Goal: Check status: Check status

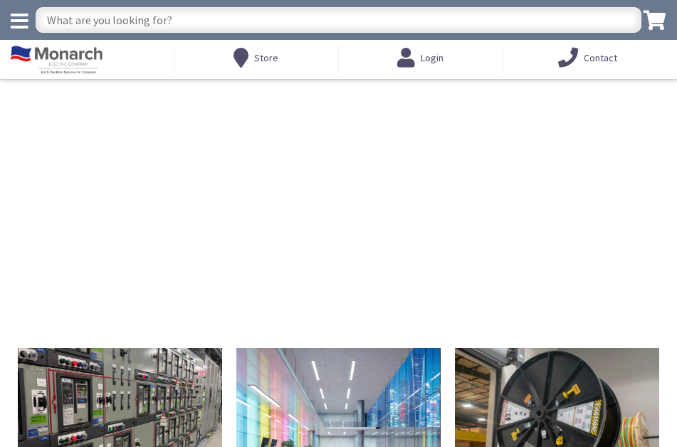
type input "[PERSON_NAME][GEOGRAPHIC_DATA][US_STATE], [GEOGRAPHIC_DATA]"
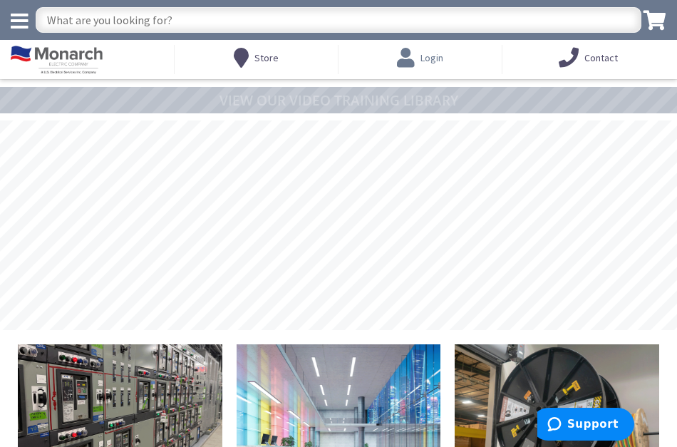
click at [421, 61] on span "Login" at bounding box center [431, 57] width 23 height 13
click at [404, 57] on icon at bounding box center [409, 58] width 24 height 26
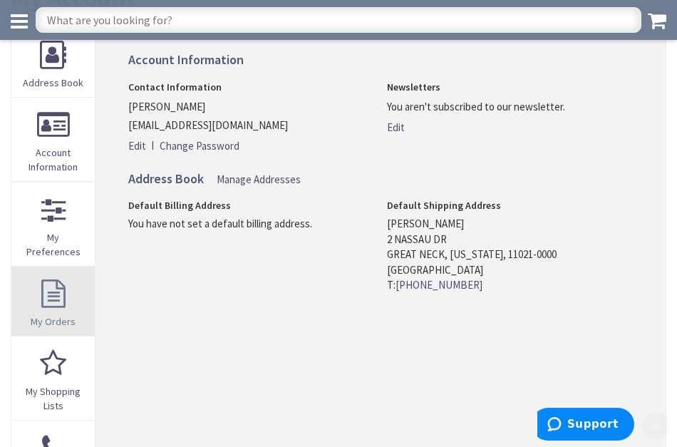
scroll to position [112, 0]
click at [43, 301] on link "My Orders" at bounding box center [52, 300] width 83 height 69
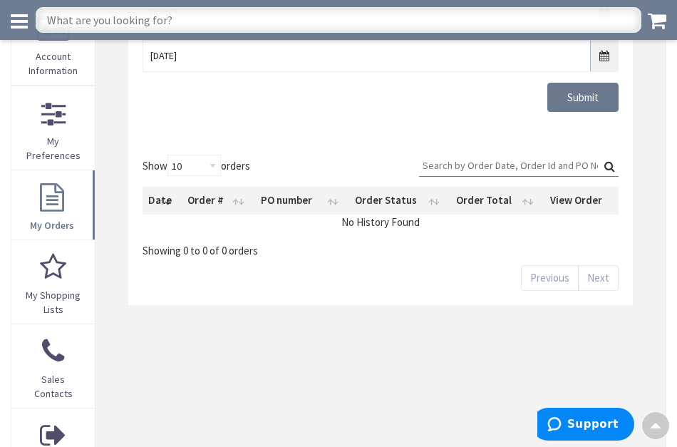
scroll to position [199, 0]
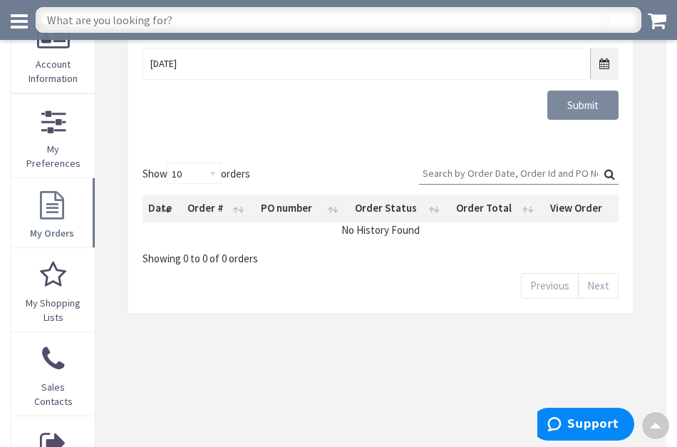
click at [572, 96] on input "Submit" at bounding box center [582, 105] width 71 height 30
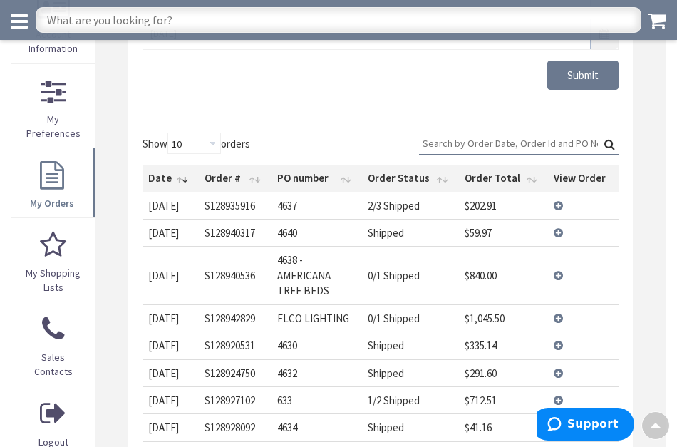
scroll to position [234, 0]
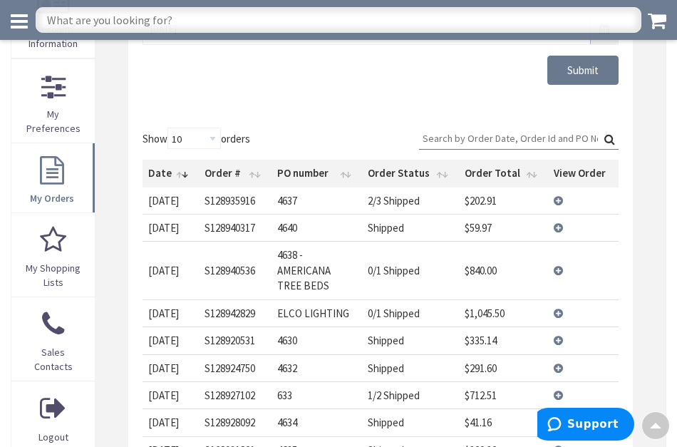
click at [560, 267] on td "View Details" at bounding box center [583, 270] width 71 height 58
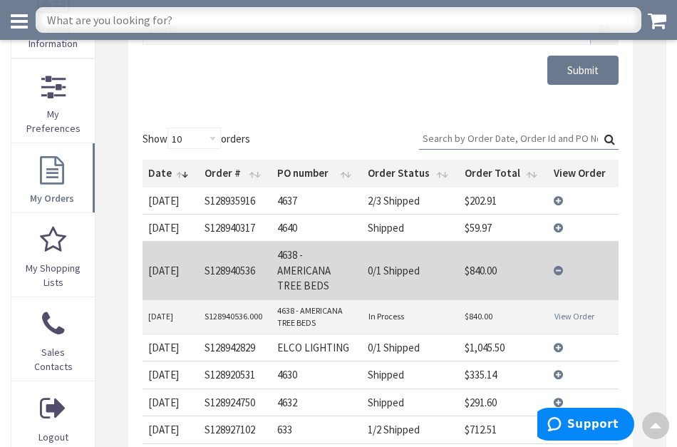
click at [556, 313] on link "View Order" at bounding box center [574, 316] width 40 height 12
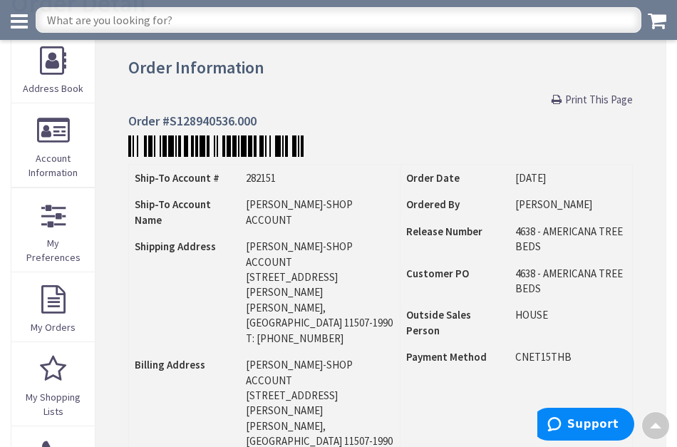
scroll to position [107, 0]
